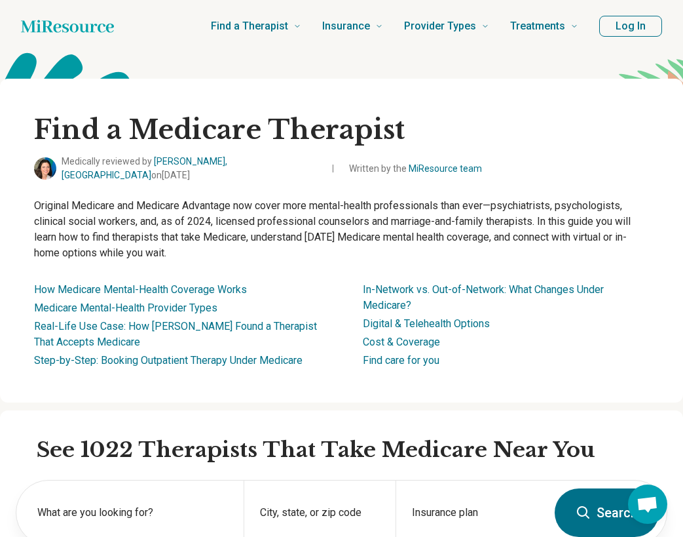
scroll to position [262, 0]
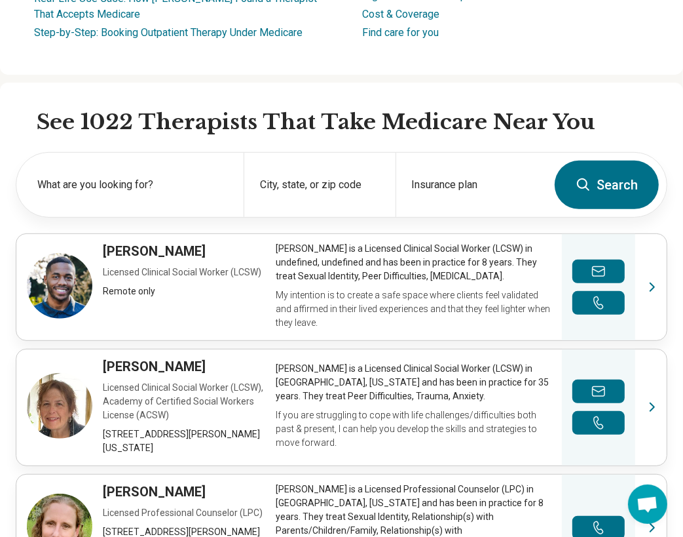
scroll to position [328, 0]
click at [161, 177] on label "What are you looking for?" at bounding box center [132, 185] width 191 height 16
click at [451, 172] on div "Insurance plan" at bounding box center [471, 185] width 151 height 64
click at [47, 177] on label "What are you looking for?" at bounding box center [132, 185] width 191 height 16
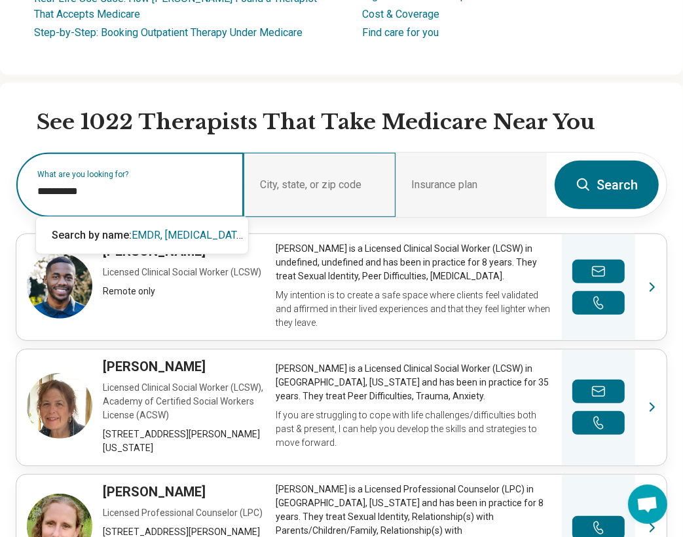
type input "**********"
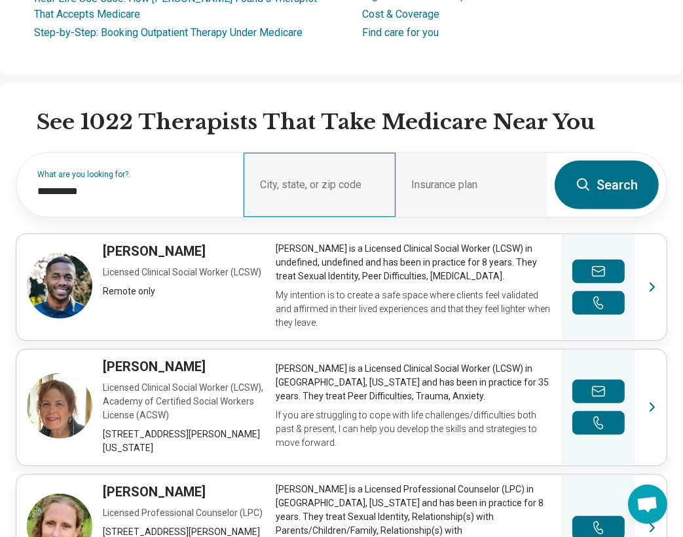
click at [294, 180] on div "City, state, or zip code" at bounding box center [319, 185] width 151 height 64
click at [276, 168] on div "City, state, or zip code" at bounding box center [319, 185] width 151 height 64
drag, startPoint x: 357, startPoint y: 174, endPoint x: 346, endPoint y: 166, distance: 13.6
click at [346, 166] on div "City, state, or zip code" at bounding box center [319, 185] width 151 height 64
drag, startPoint x: 346, startPoint y: 166, endPoint x: 285, endPoint y: 178, distance: 62.1
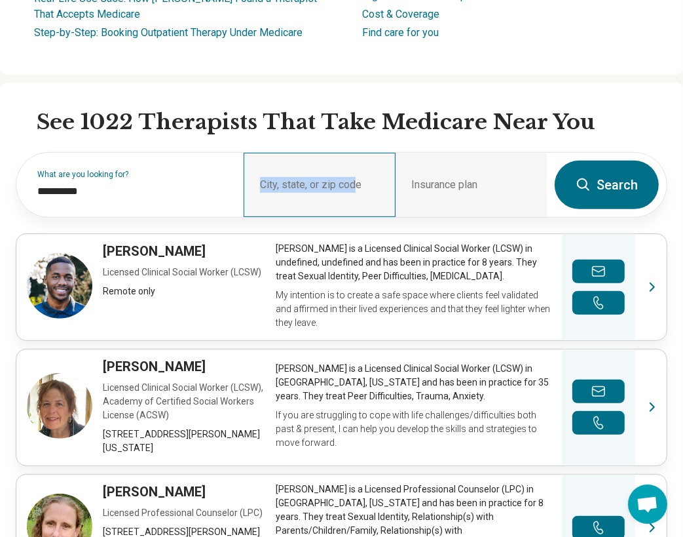
click at [285, 178] on div "City, state, or zip code" at bounding box center [319, 185] width 151 height 64
click at [380, 183] on div "City, state, or zip code" at bounding box center [319, 185] width 151 height 64
drag, startPoint x: 380, startPoint y: 183, endPoint x: 301, endPoint y: 177, distance: 78.9
click at [301, 177] on div "City, state, or zip code" at bounding box center [319, 185] width 151 height 64
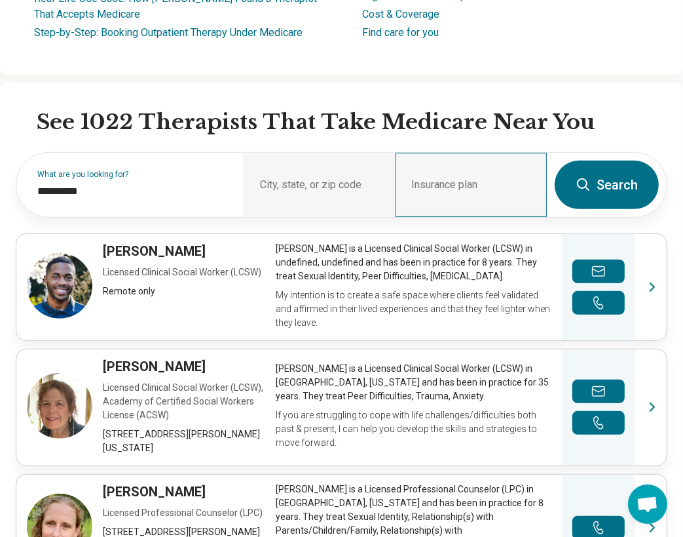
click at [457, 174] on div "Insurance plan" at bounding box center [471, 185] width 151 height 64
click at [449, 174] on div "Insurance plan" at bounding box center [471, 185] width 151 height 64
drag, startPoint x: 449, startPoint y: 174, endPoint x: 506, endPoint y: 172, distance: 57.0
click at [506, 172] on div "Insurance plan" at bounding box center [471, 185] width 151 height 64
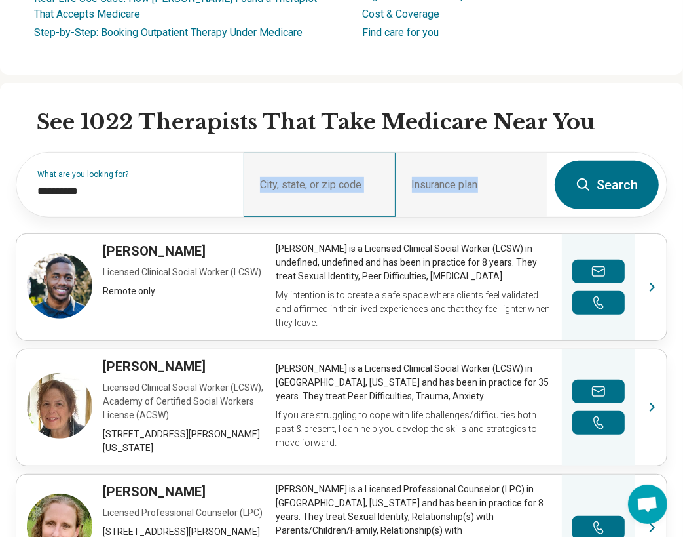
drag, startPoint x: 487, startPoint y: 172, endPoint x: 397, endPoint y: 185, distance: 90.7
click at [397, 185] on div "**********" at bounding box center [281, 185] width 531 height 64
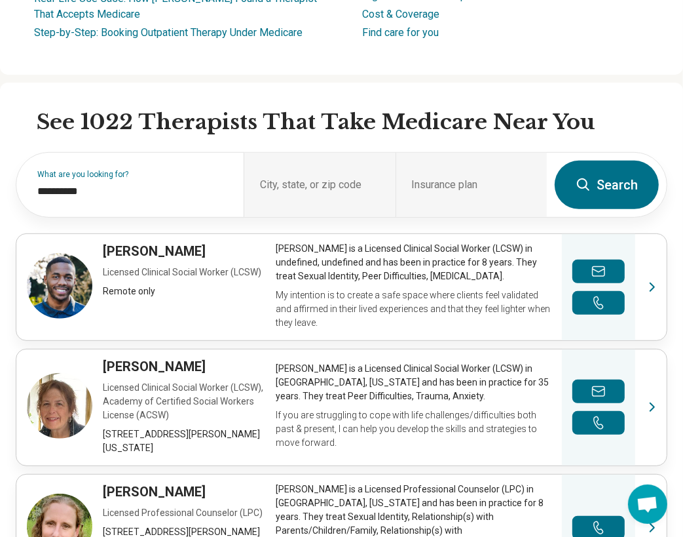
drag, startPoint x: 397, startPoint y: 185, endPoint x: 614, endPoint y: 31, distance: 265.6
click at [614, 31] on li "Find care for you" at bounding box center [506, 33] width 287 height 16
click at [312, 176] on div "City, state, or zip code" at bounding box center [319, 185] width 151 height 64
click at [289, 172] on div "City, state, or zip code" at bounding box center [319, 185] width 151 height 64
drag, startPoint x: 289, startPoint y: 172, endPoint x: 388, endPoint y: 84, distance: 132.7
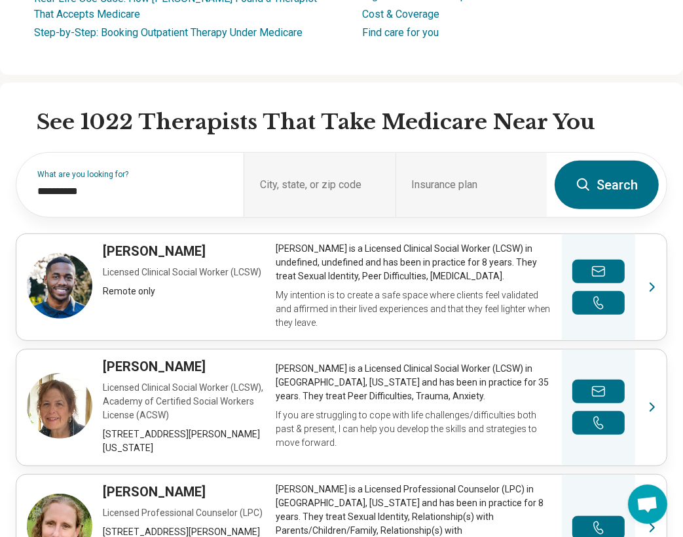
click at [388, 84] on div "**********" at bounding box center [341, 540] width 683 height 915
click at [309, 178] on div "City, state, or zip code" at bounding box center [319, 185] width 151 height 64
click at [437, 174] on div "Insurance plan" at bounding box center [471, 185] width 151 height 64
click at [438, 175] on div "Insurance plan" at bounding box center [471, 185] width 151 height 64
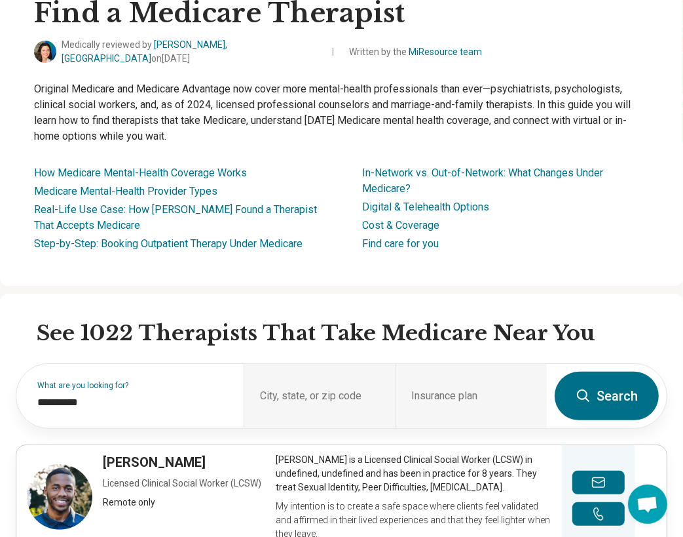
scroll to position [131, 0]
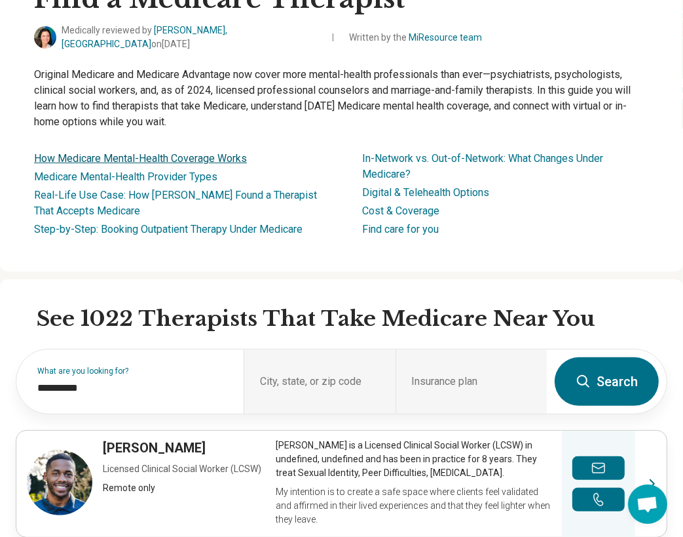
click at [91, 153] on link "How Medicare Mental-Health Coverage Works" at bounding box center [140, 158] width 213 height 12
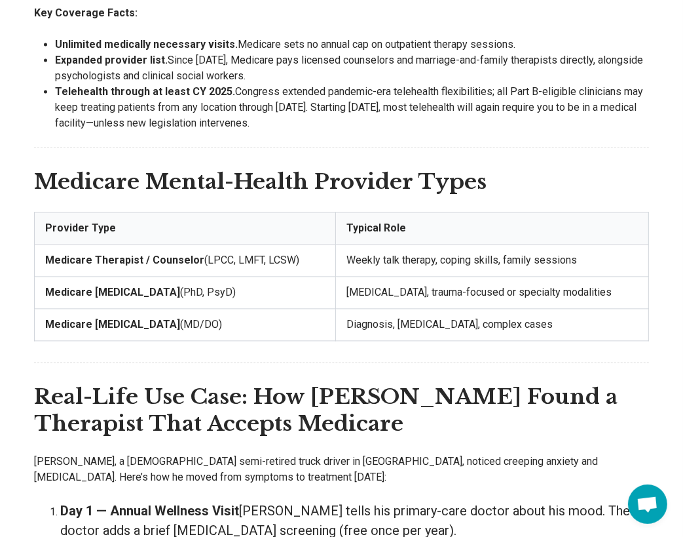
scroll to position [1842, 0]
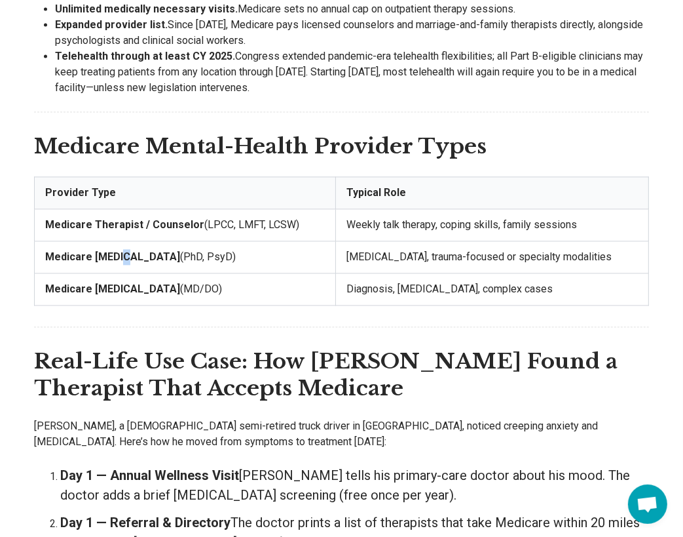
click at [125, 250] on strong "Medicare [MEDICAL_DATA]" at bounding box center [112, 256] width 135 height 12
click at [357, 240] on td "[MEDICAL_DATA], trauma-focused or specialty modalities" at bounding box center [491, 256] width 313 height 32
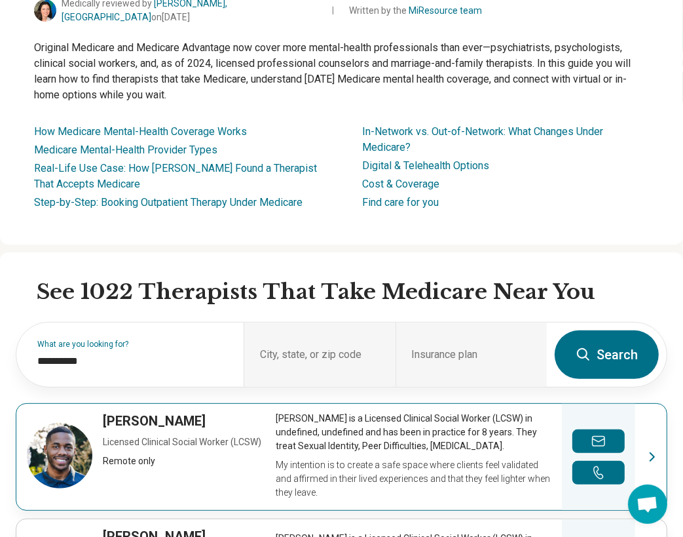
scroll to position [181, 0]
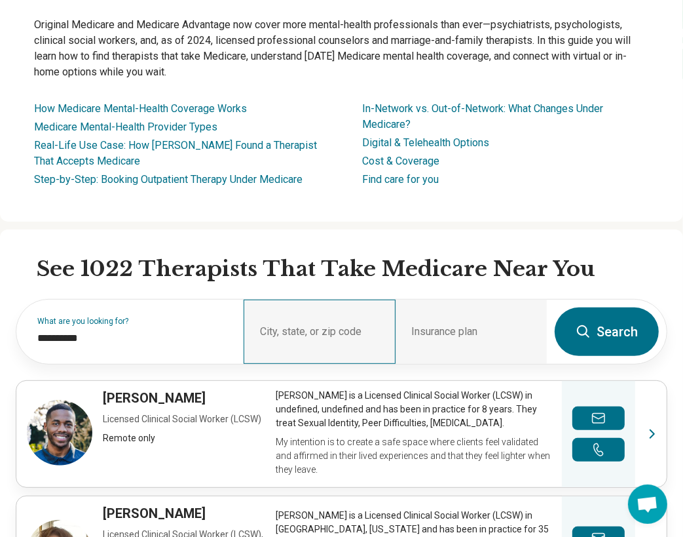
click at [336, 331] on div "City, state, or zip code" at bounding box center [319, 331] width 151 height 64
drag, startPoint x: 336, startPoint y: 331, endPoint x: 341, endPoint y: 214, distance: 117.4
click at [341, 210] on div "Find a Medicare Therapist Medically reviewed by Gabriela Asturias, MD on May 23…" at bounding box center [341, 60] width 683 height 324
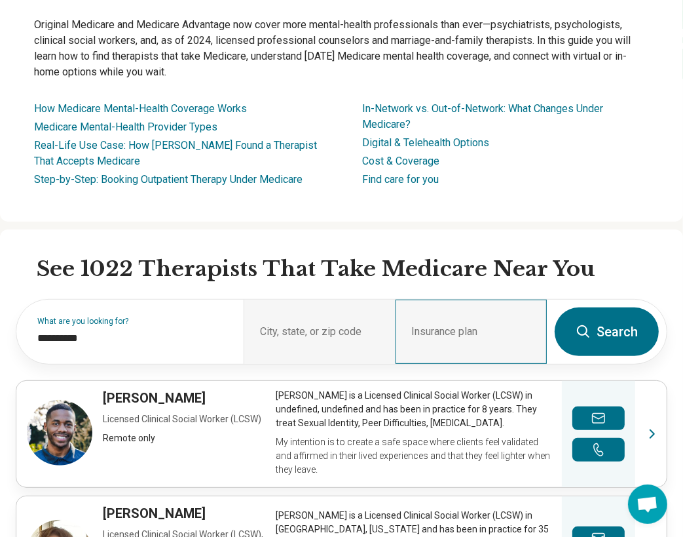
click at [455, 320] on div "Insurance plan" at bounding box center [471, 331] width 151 height 64
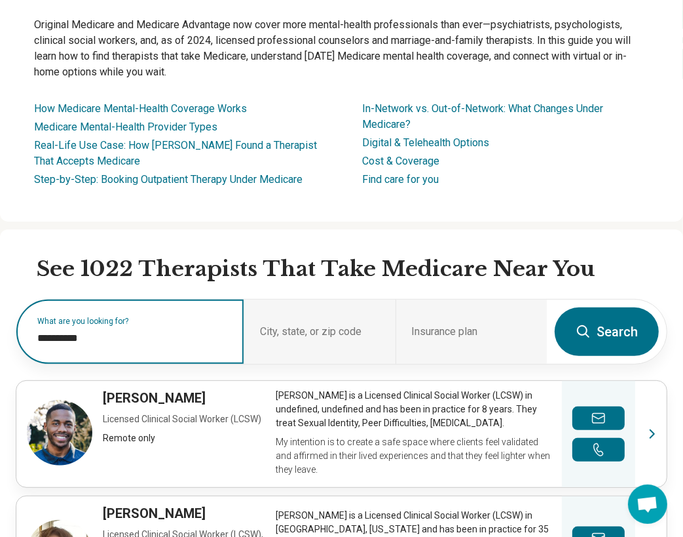
drag, startPoint x: 117, startPoint y: 334, endPoint x: 1, endPoint y: 352, distance: 117.9
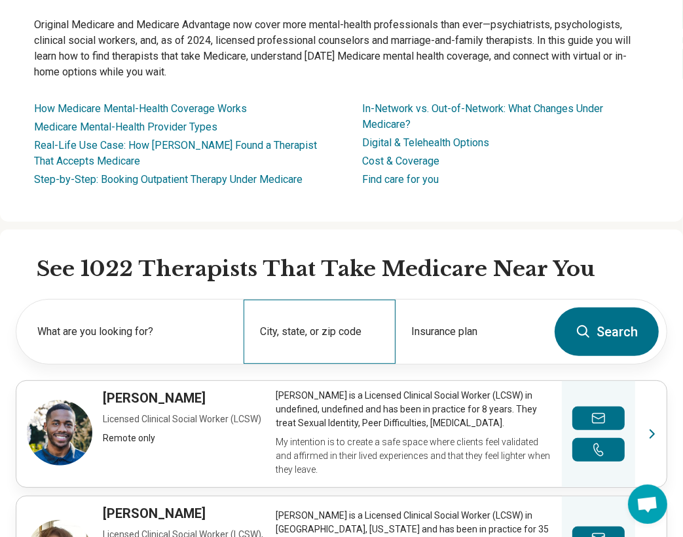
click at [307, 344] on div "City, state, or zip code" at bounding box center [319, 331] width 151 height 64
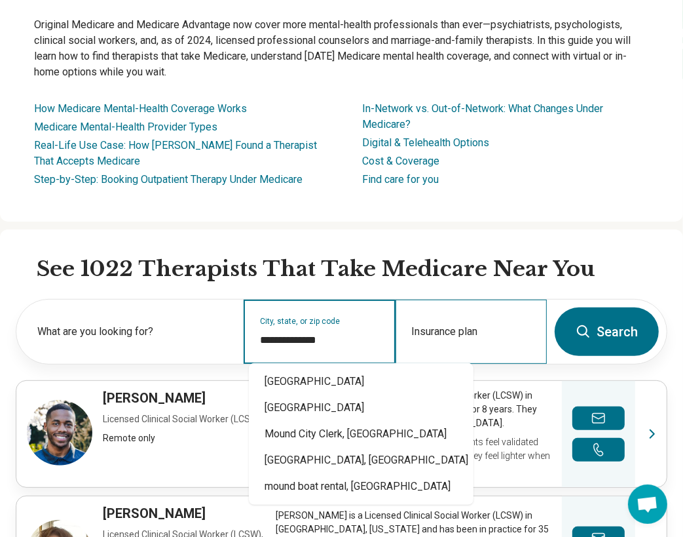
type input "**********"
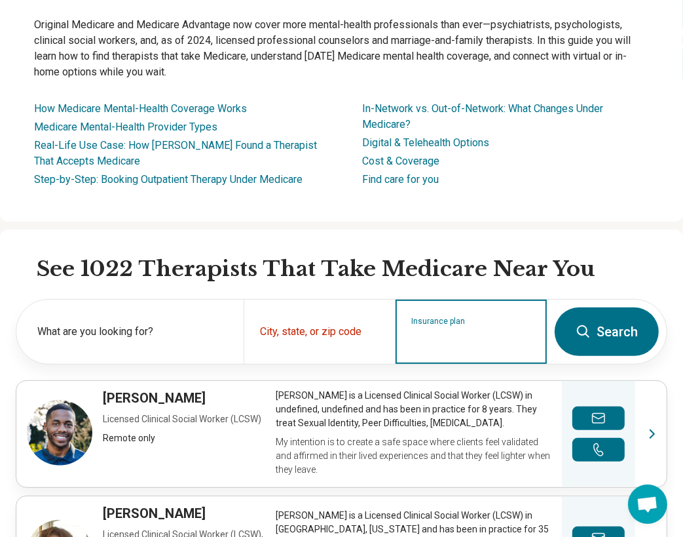
click at [453, 335] on input "Insurance plan" at bounding box center [471, 340] width 119 height 16
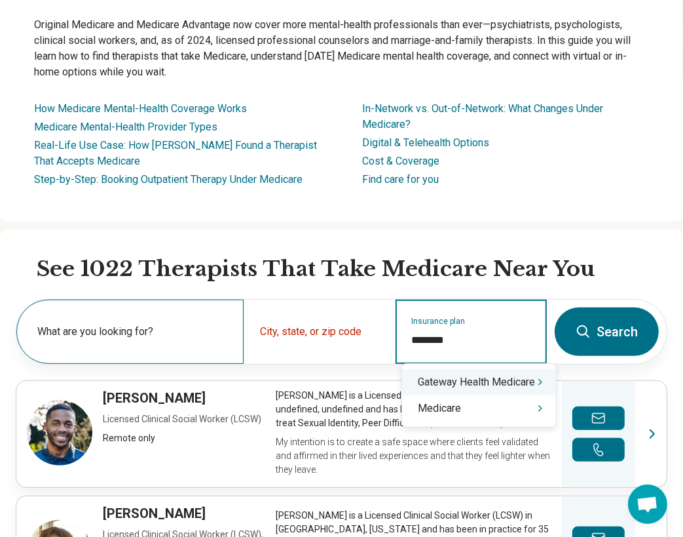
type input "********"
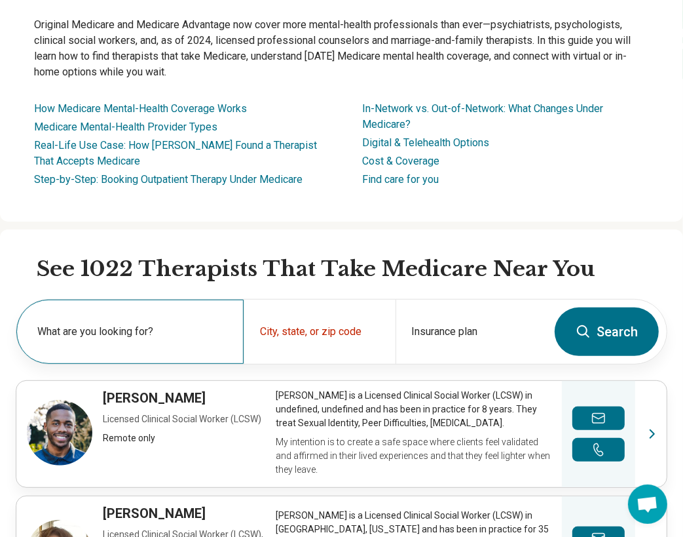
click at [111, 324] on label "What are you looking for?" at bounding box center [132, 332] width 191 height 16
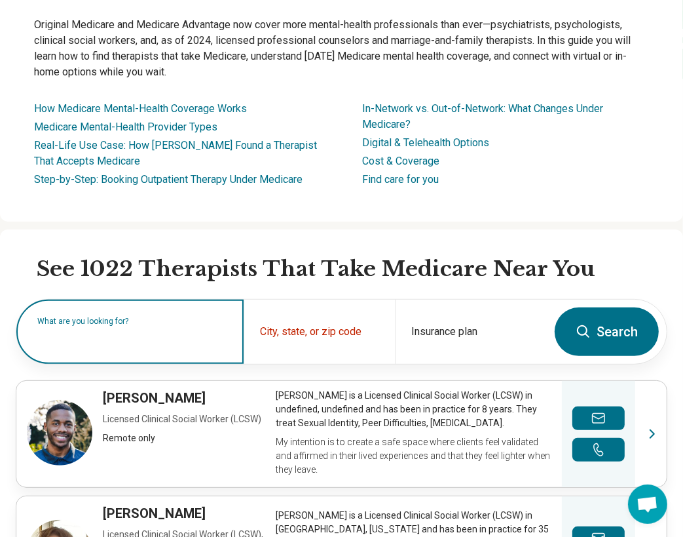
drag, startPoint x: 165, startPoint y: 324, endPoint x: 21, endPoint y: 321, distance: 144.2
click at [26, 320] on div "What are you looking for?" at bounding box center [129, 331] width 227 height 64
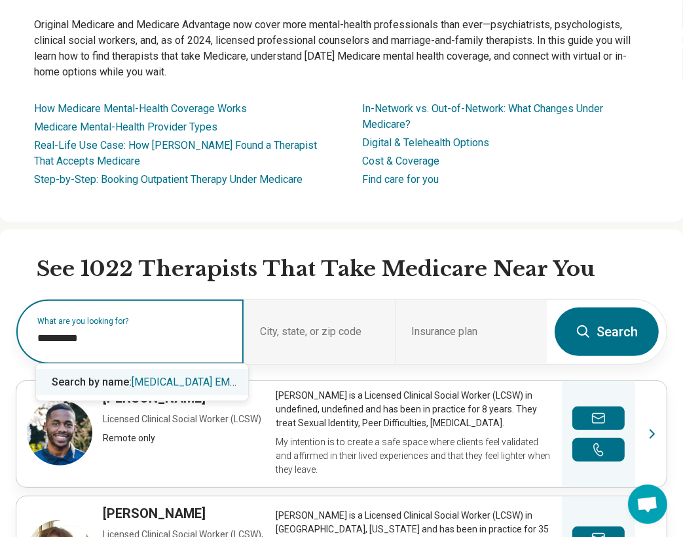
drag, startPoint x: 126, startPoint y: 331, endPoint x: 13, endPoint y: 349, distance: 114.1
type input "**********"
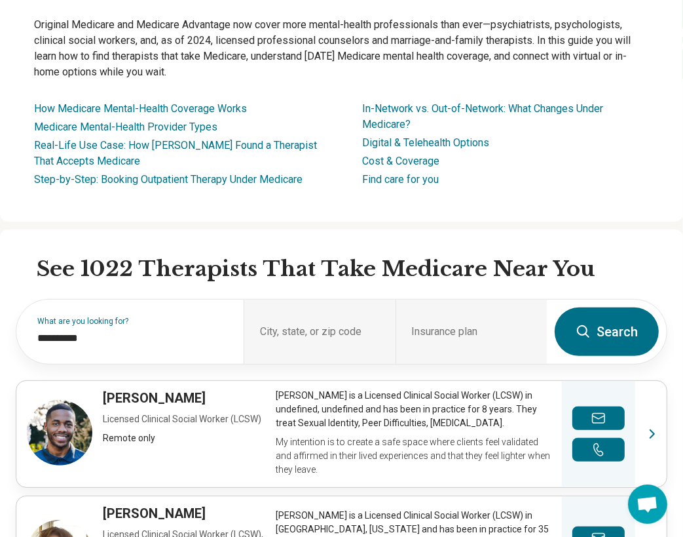
click at [356, 211] on div "Find a Medicare Therapist Medically reviewed by Gabriela Asturias, MD on May 23…" at bounding box center [341, 60] width 683 height 324
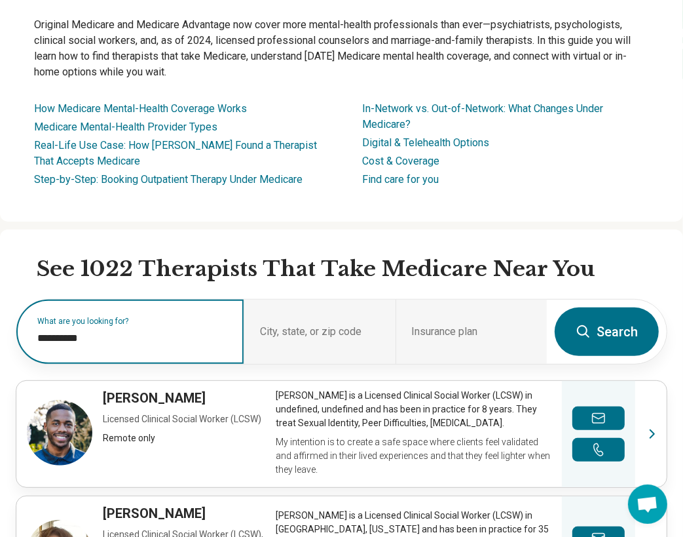
drag, startPoint x: 130, startPoint y: 324, endPoint x: 0, endPoint y: 328, distance: 129.8
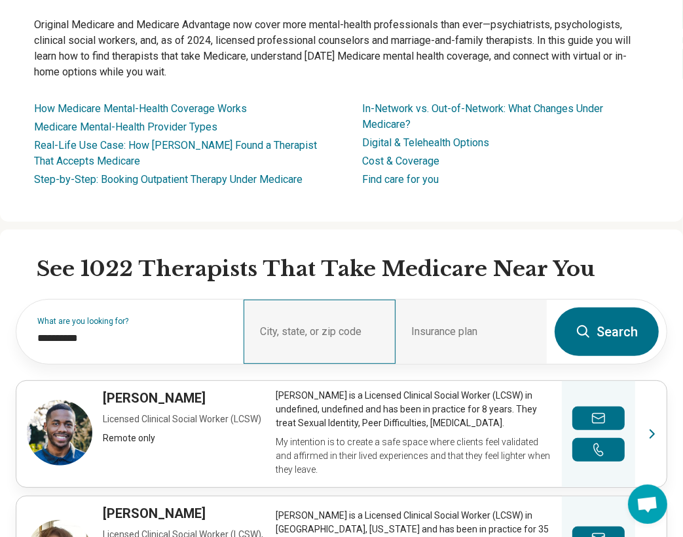
click at [317, 321] on div "City, state, or zip code" at bounding box center [319, 331] width 151 height 64
click at [320, 324] on div "City, state, or zip code" at bounding box center [319, 331] width 151 height 64
drag, startPoint x: 136, startPoint y: 321, endPoint x: -2, endPoint y: 333, distance: 138.8
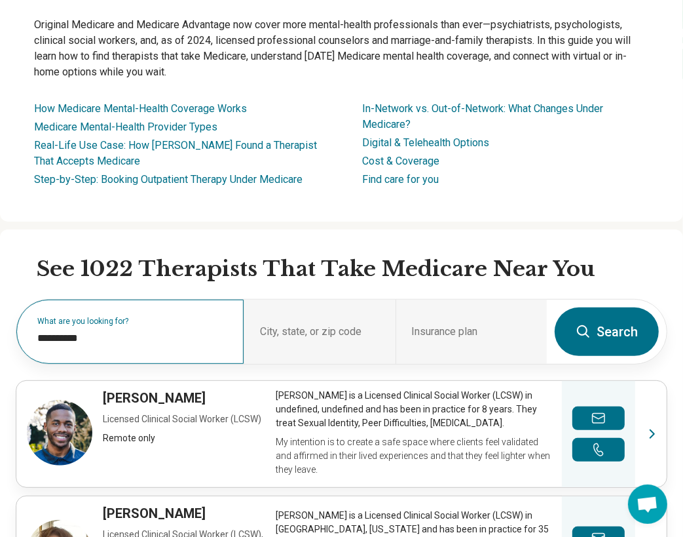
drag, startPoint x: 26, startPoint y: 328, endPoint x: 75, endPoint y: 333, distance: 49.5
click at [75, 331] on div "**********" at bounding box center [129, 331] width 227 height 64
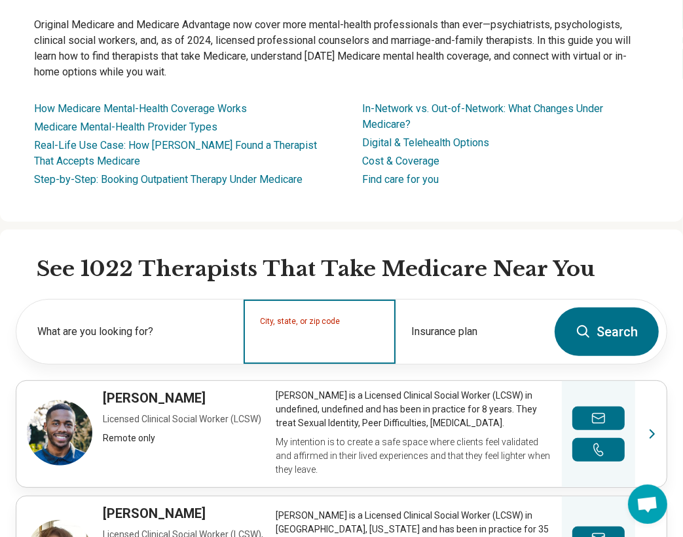
drag, startPoint x: 296, startPoint y: 341, endPoint x: 299, endPoint y: 347, distance: 7.3
click at [299, 347] on div "City, state, or zip code" at bounding box center [319, 331] width 151 height 64
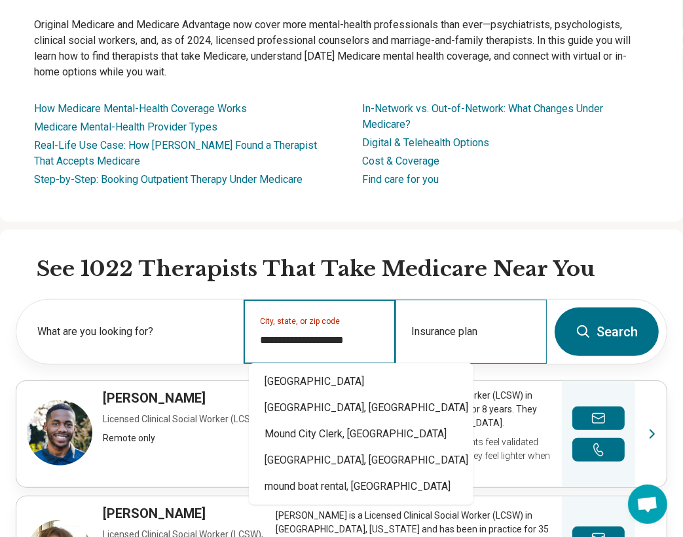
type input "**********"
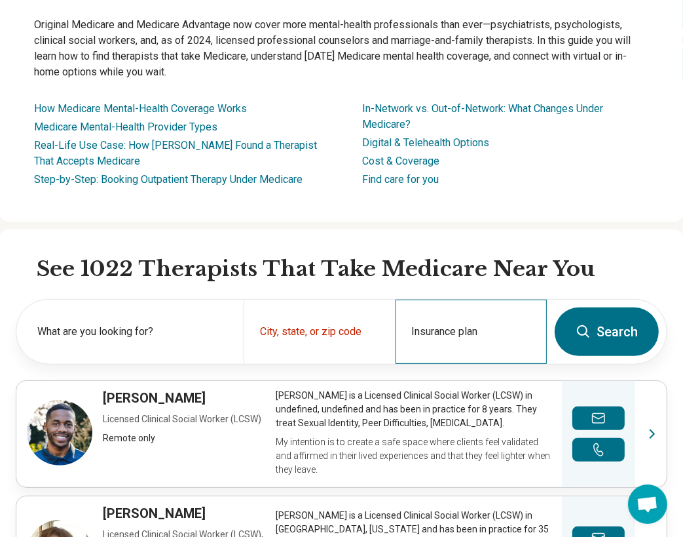
click at [451, 328] on div "Insurance plan" at bounding box center [471, 331] width 151 height 64
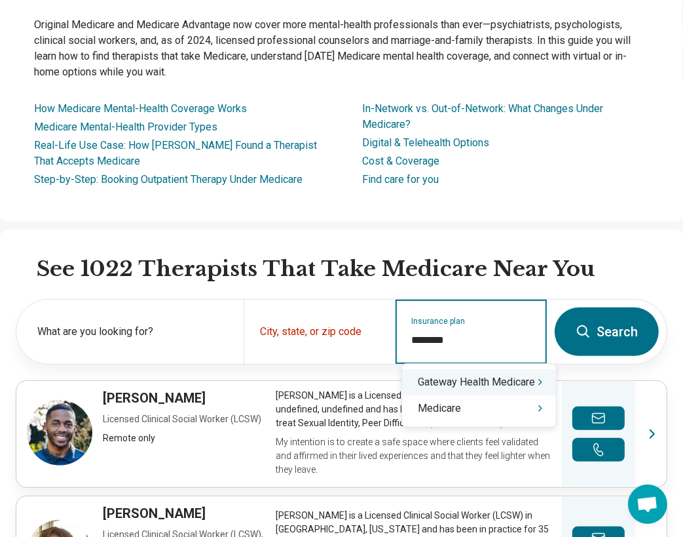
type input "********"
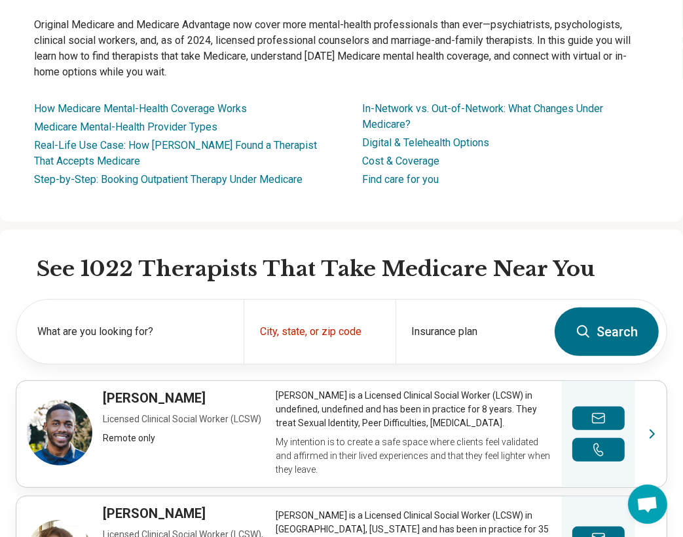
click at [618, 328] on button "Search" at bounding box center [607, 331] width 104 height 48
click at [617, 324] on button "Search" at bounding box center [607, 331] width 104 height 48
click at [613, 326] on button "Search" at bounding box center [607, 331] width 104 height 48
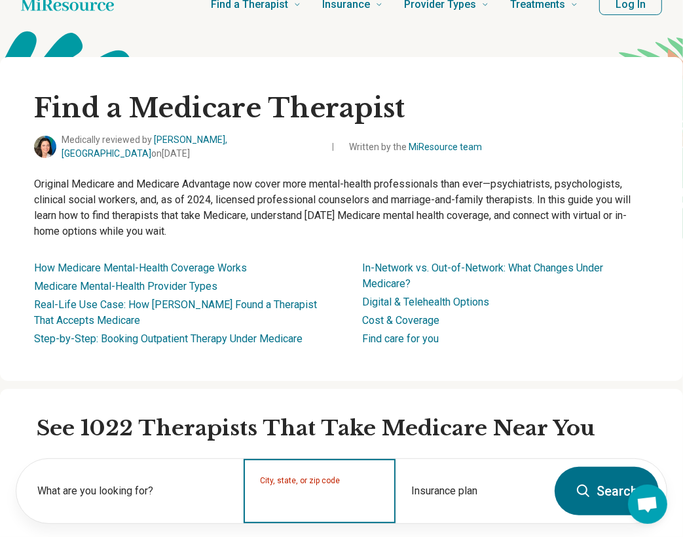
scroll to position [0, 0]
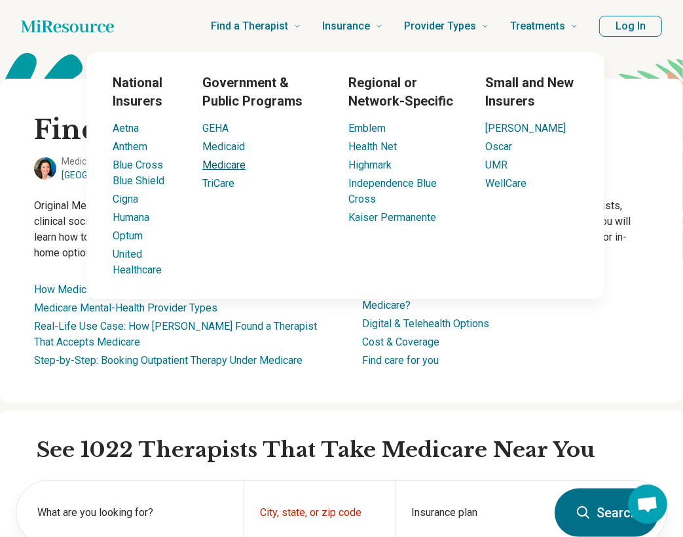
click at [210, 163] on link "Medicare" at bounding box center [223, 165] width 43 height 12
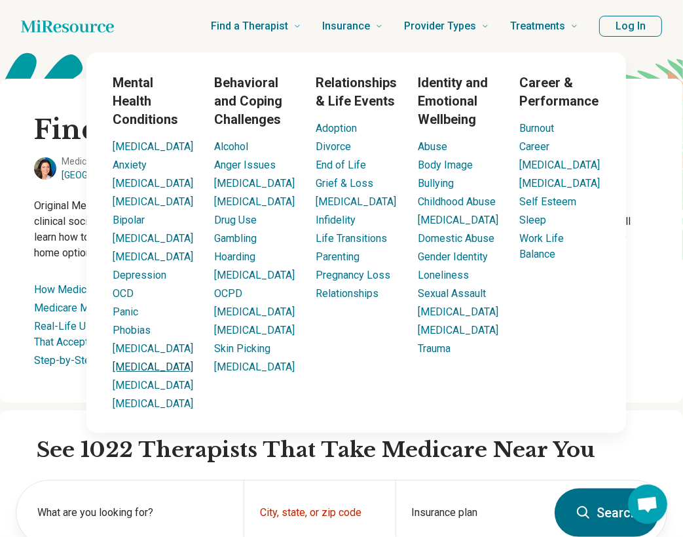
click at [123, 373] on link "[MEDICAL_DATA]" at bounding box center [153, 366] width 81 height 12
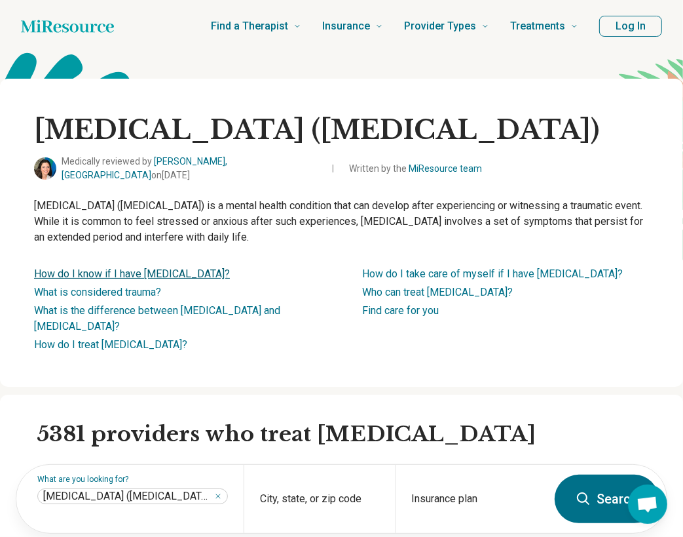
click at [92, 267] on link "How do I know if I have PTSD?" at bounding box center [132, 273] width 196 height 12
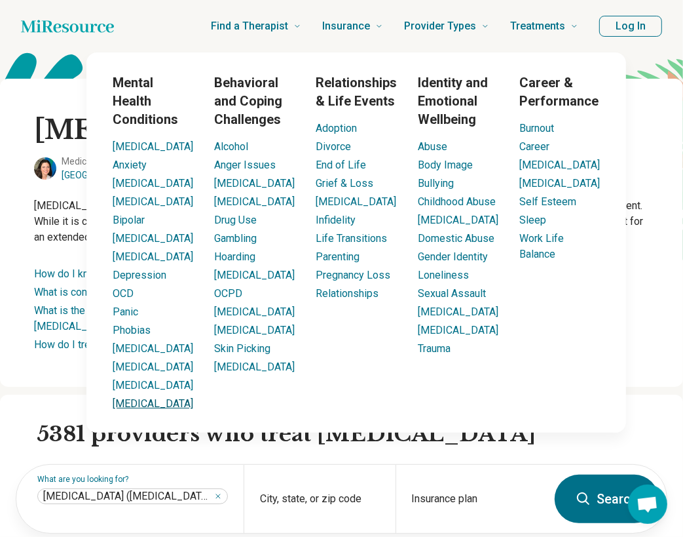
click at [140, 409] on link "[MEDICAL_DATA]" at bounding box center [153, 403] width 81 height 12
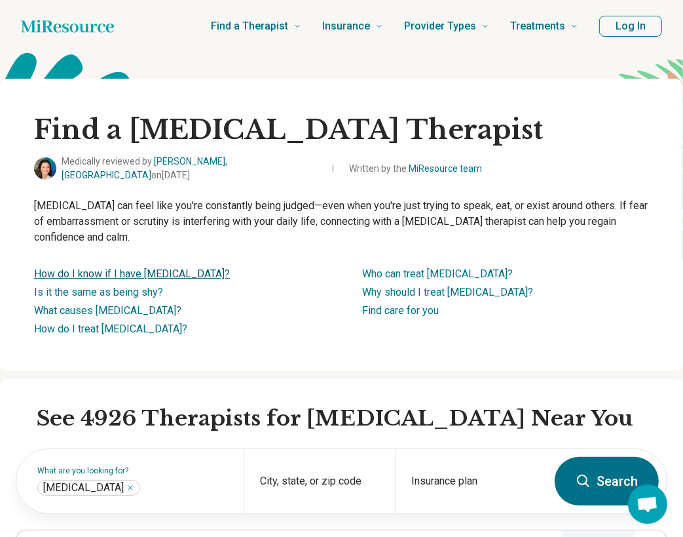
click at [130, 267] on link "How do I know if I have social anxiety?" at bounding box center [132, 273] width 196 height 12
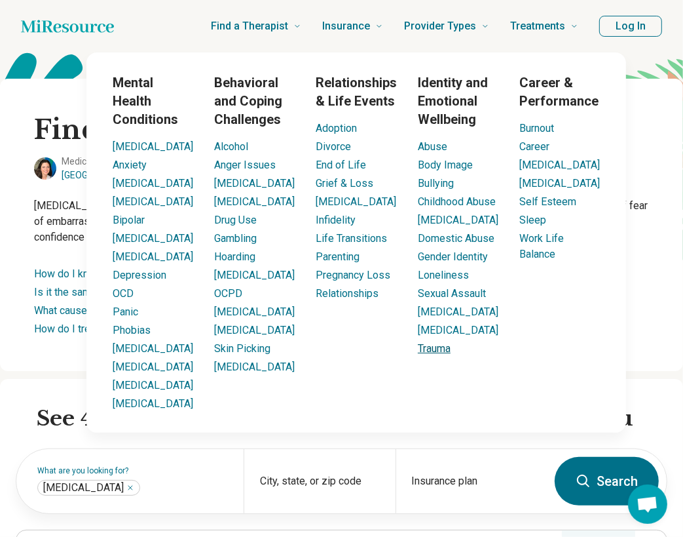
click at [422, 354] on link "Trauma" at bounding box center [434, 348] width 33 height 12
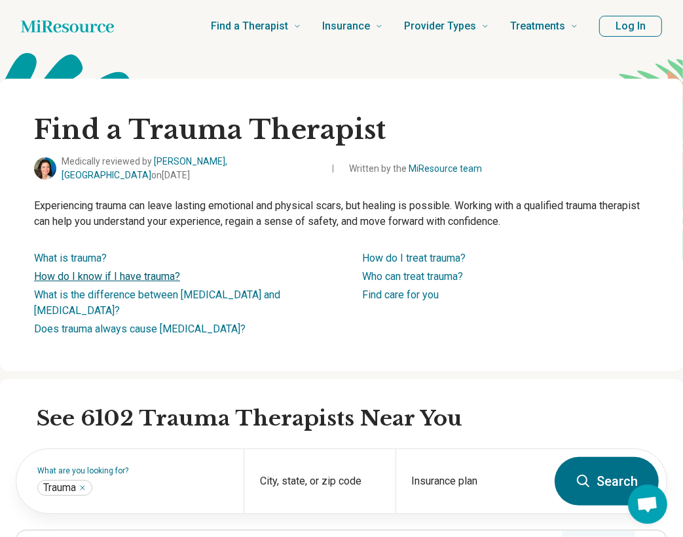
click at [110, 270] on link "How do I know if I have trauma?" at bounding box center [107, 276] width 146 height 12
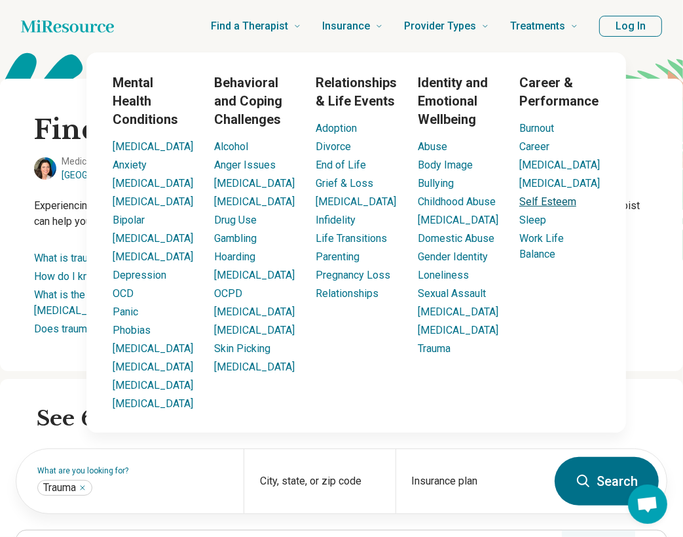
click at [520, 208] on link "Self Esteem" at bounding box center [548, 201] width 57 height 12
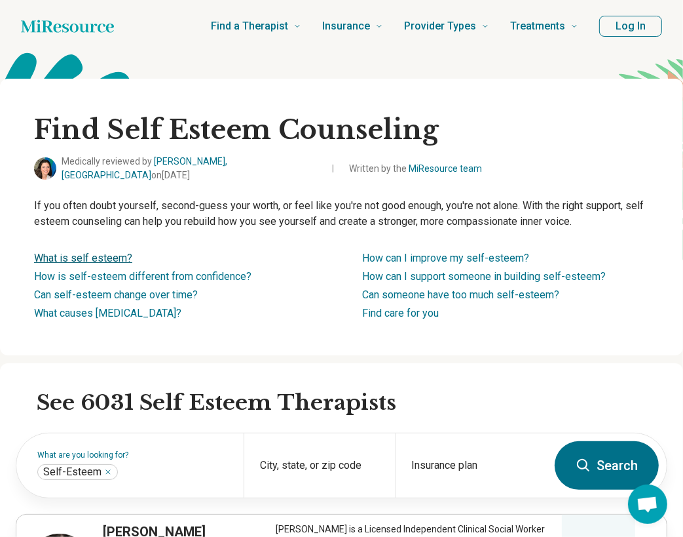
click at [104, 252] on link "What is self esteem?" at bounding box center [83, 258] width 98 height 12
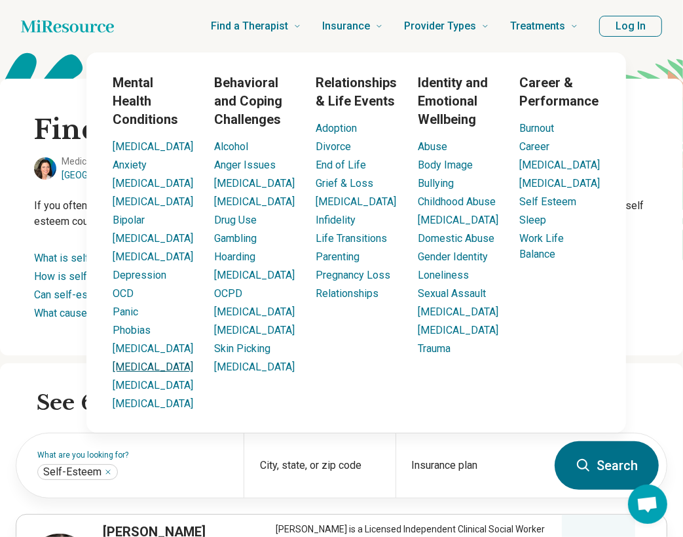
click at [127, 373] on link "[MEDICAL_DATA]" at bounding box center [153, 366] width 81 height 12
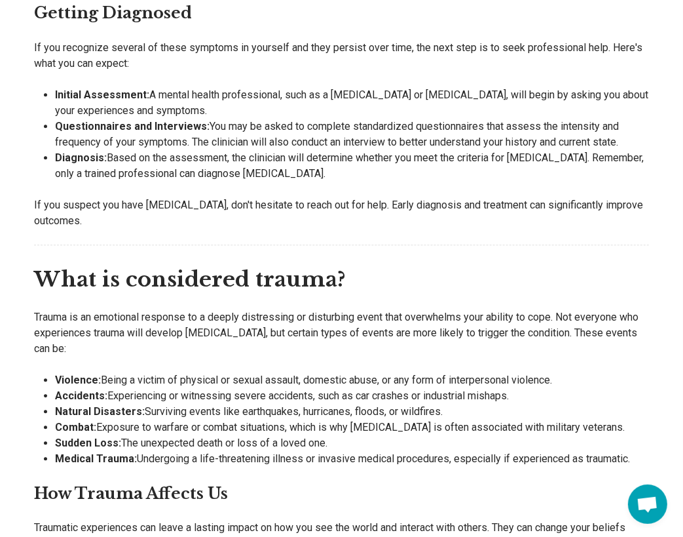
scroll to position [2125, 0]
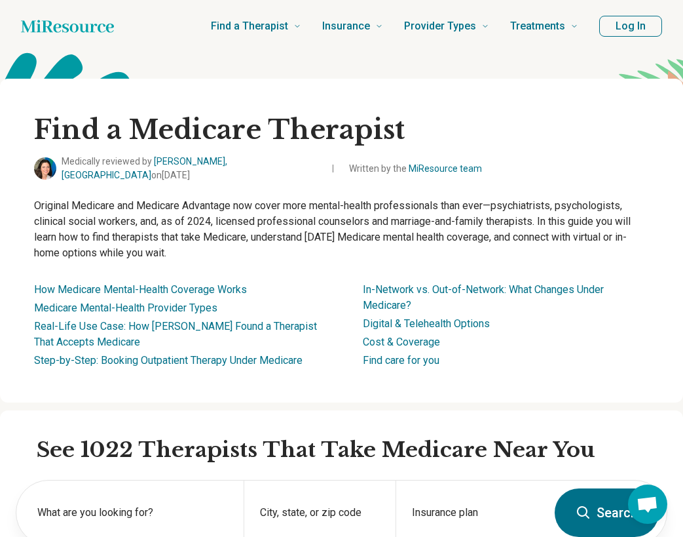
scroll to position [262, 0]
